Goal: Check status: Check status

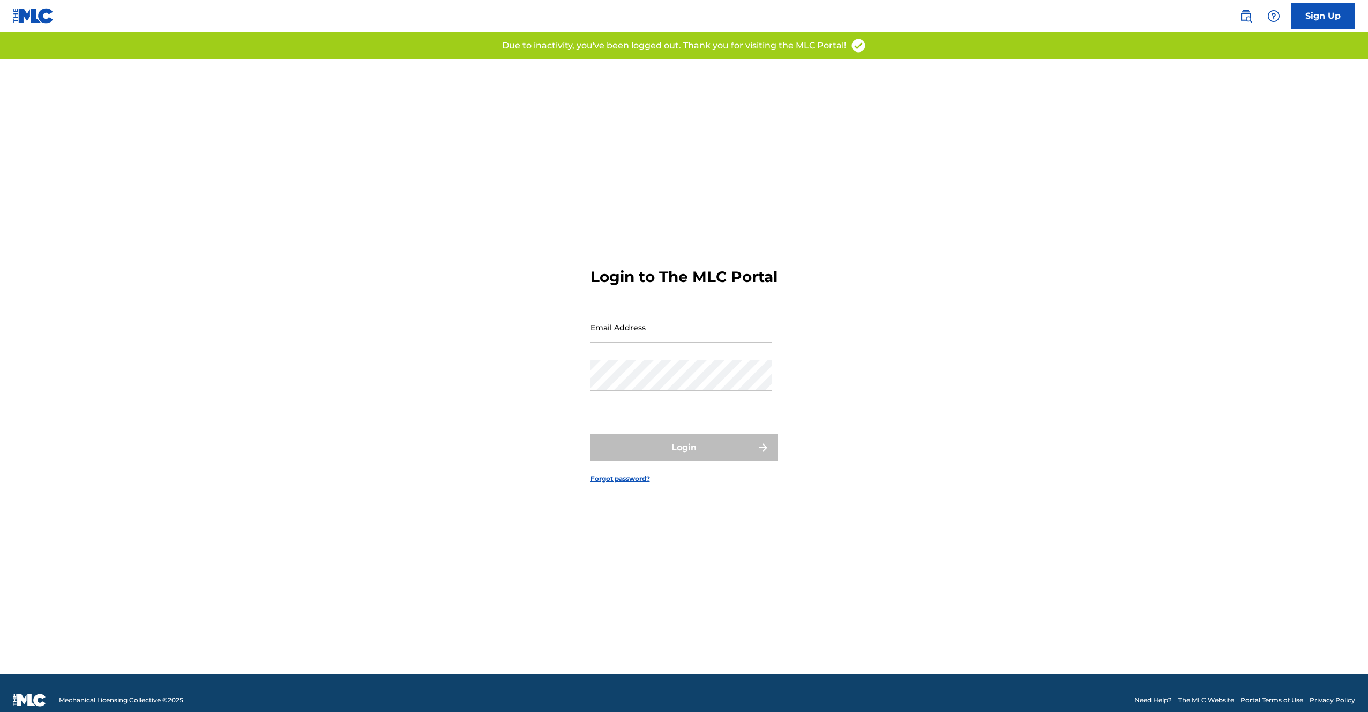
type input "[EMAIL_ADDRESS][DOMAIN_NAME]"
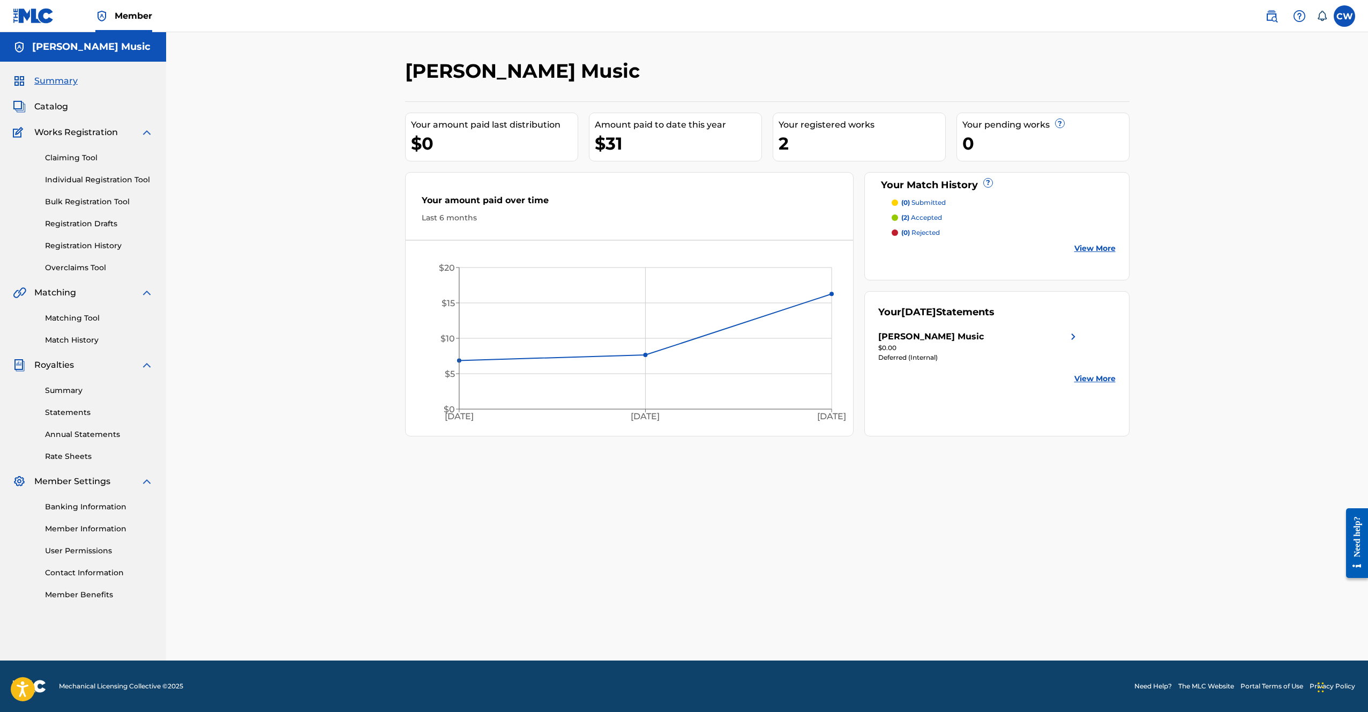
click at [1095, 379] on link "View More" at bounding box center [1095, 378] width 41 height 11
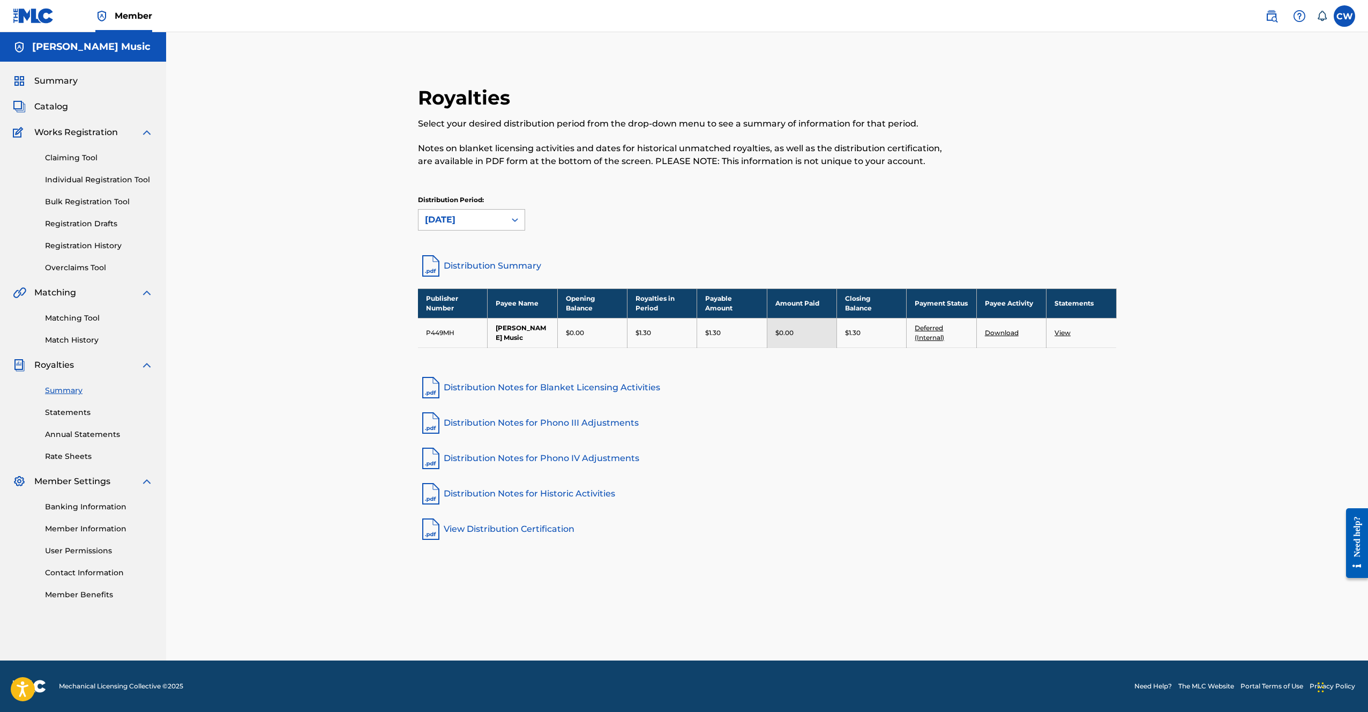
click at [489, 223] on div "[DATE]" at bounding box center [462, 219] width 74 height 13
click at [468, 272] on div "[DATE]" at bounding box center [472, 270] width 106 height 27
click at [449, 222] on div "[DATE]" at bounding box center [462, 219] width 74 height 13
click at [437, 292] on div "[DATE]" at bounding box center [472, 297] width 106 height 27
click at [470, 223] on div "[DATE]" at bounding box center [462, 219] width 74 height 13
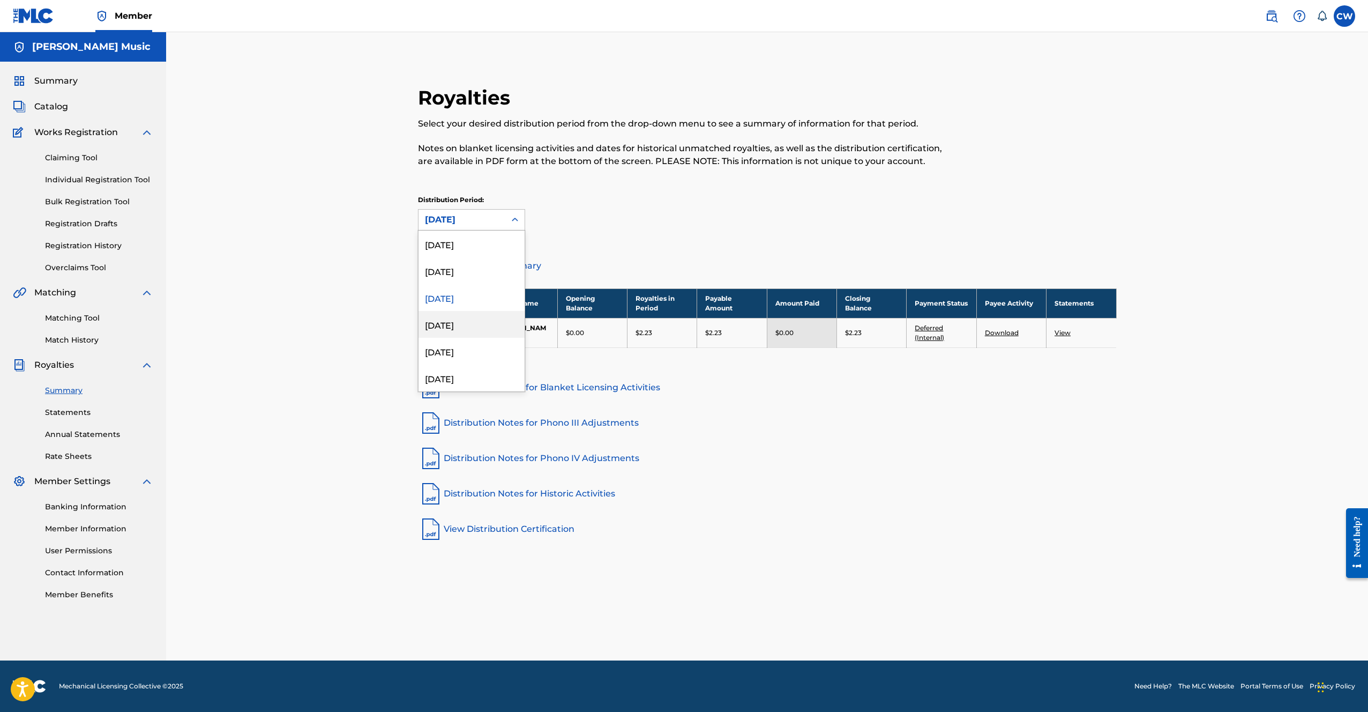
click at [453, 323] on div "[DATE]" at bounding box center [472, 324] width 106 height 27
click at [479, 220] on div "[DATE]" at bounding box center [462, 219] width 74 height 13
click at [462, 350] on div "[DATE]" at bounding box center [472, 351] width 106 height 27
click at [490, 217] on div "[DATE]" at bounding box center [462, 219] width 74 height 13
click at [440, 384] on div "[DATE]" at bounding box center [472, 377] width 106 height 27
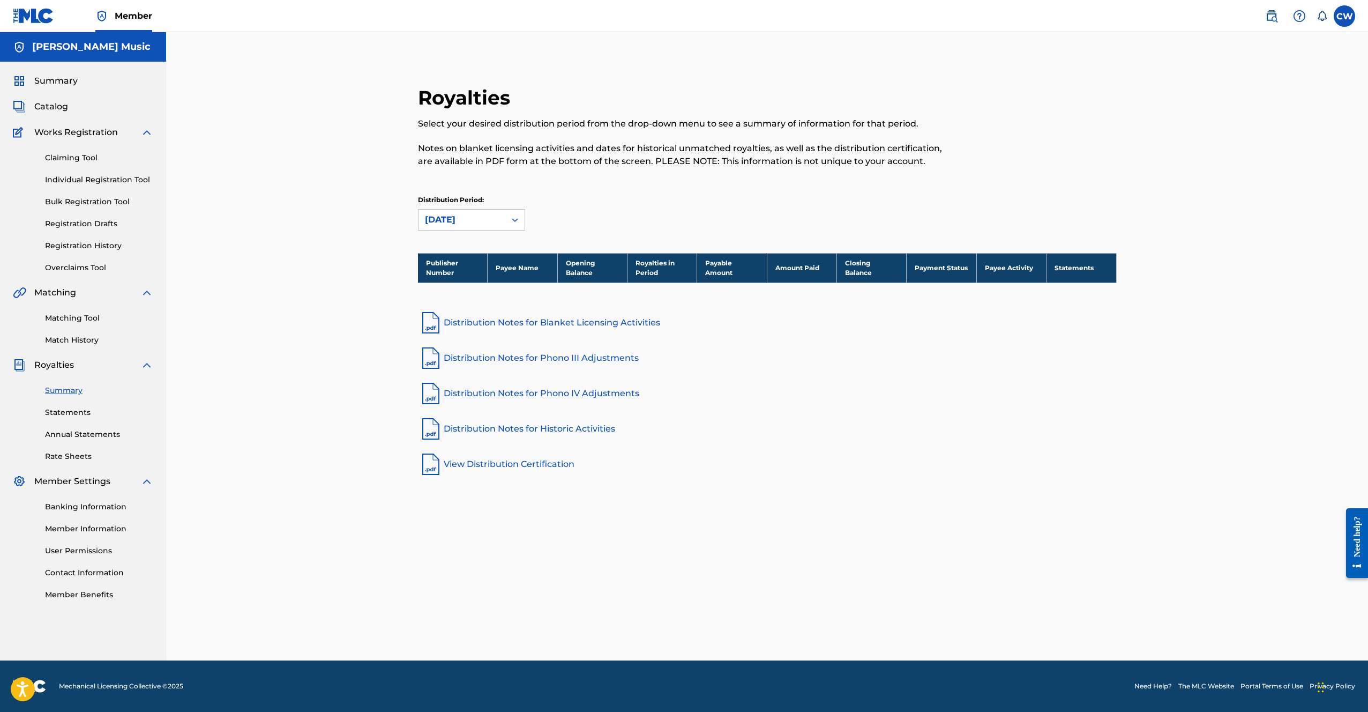
click at [64, 320] on link "Matching Tool" at bounding box center [99, 317] width 108 height 11
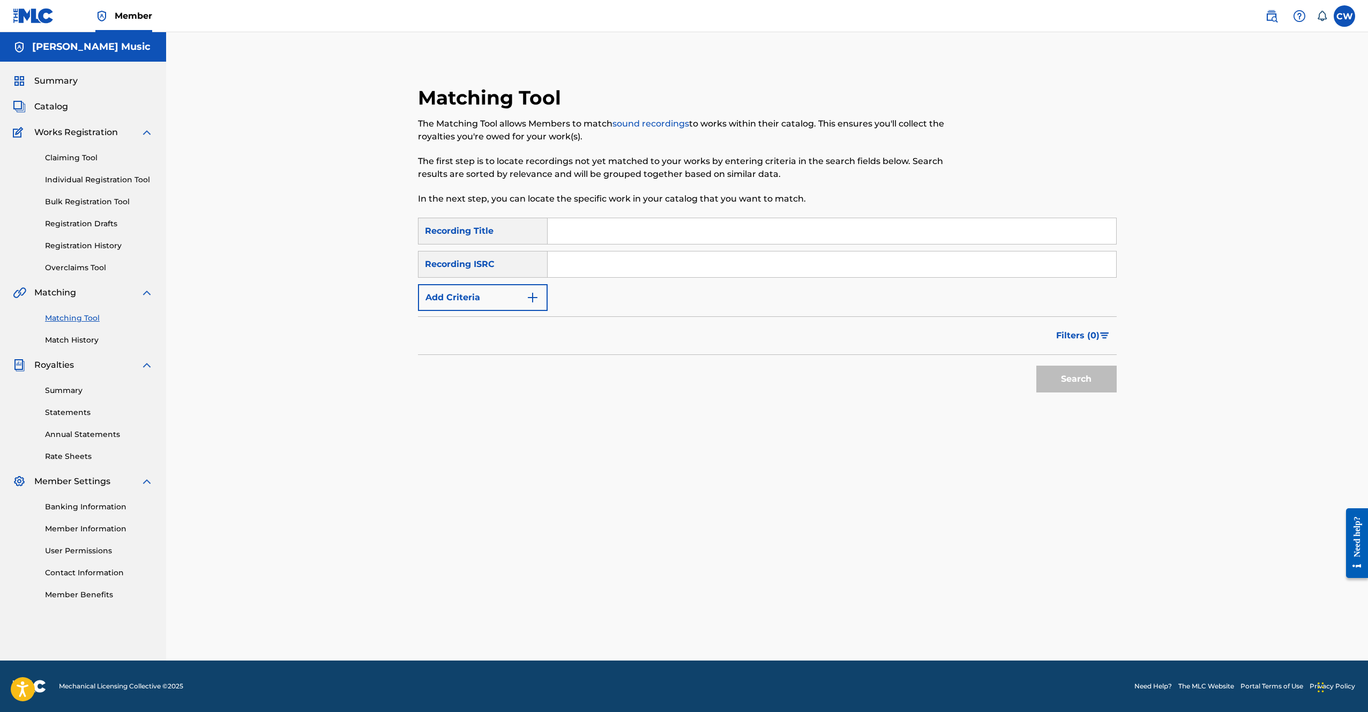
click at [66, 337] on link "Match History" at bounding box center [99, 339] width 108 height 11
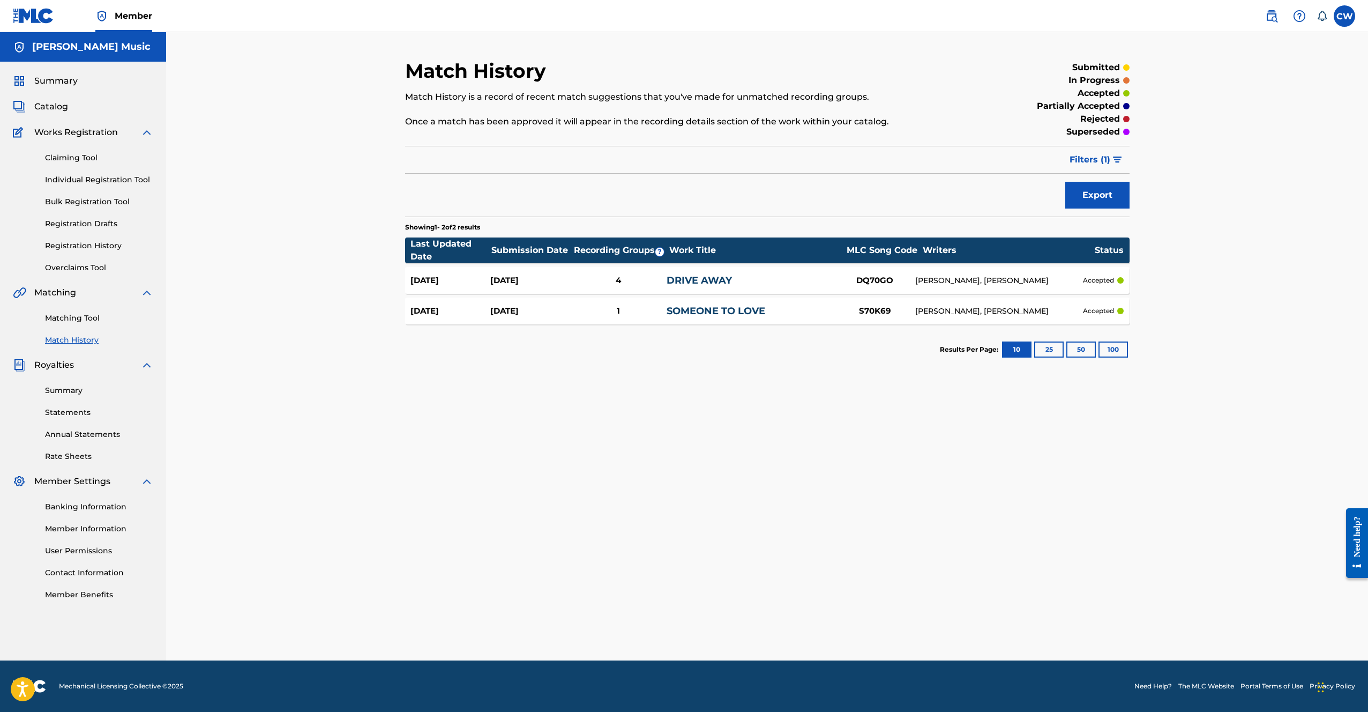
click at [698, 309] on link "SOMEONE TO LOVE" at bounding box center [716, 311] width 99 height 12
